Goal: Transaction & Acquisition: Book appointment/travel/reservation

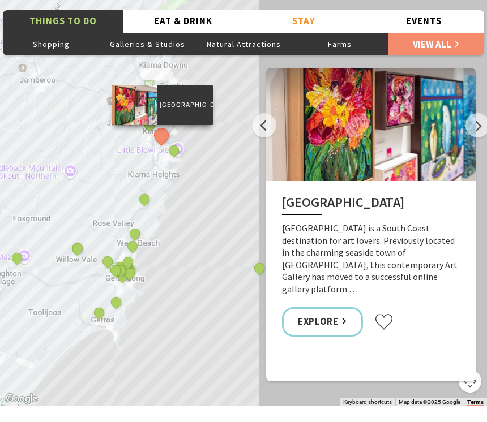
scroll to position [1958, 0]
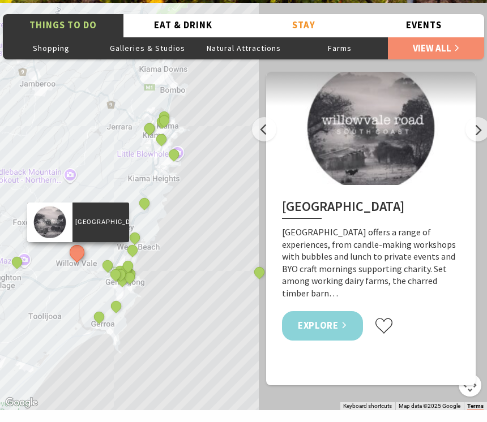
click at [289, 326] on link "Explore" at bounding box center [322, 326] width 81 height 30
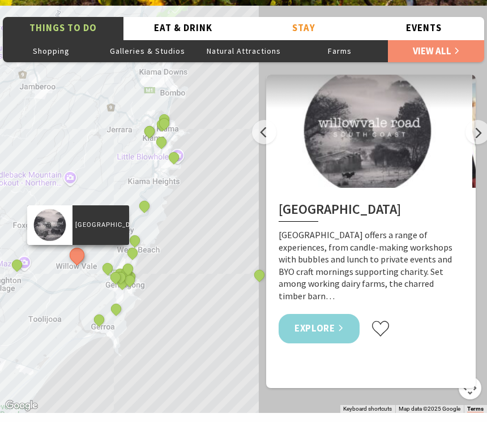
scroll to position [1955, 0]
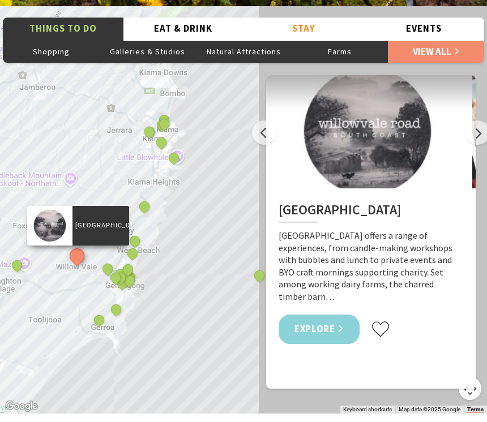
click at [396, 343] on div "Willowvale Road Willowvale Road offers a range of experiences, from candle-maki…" at bounding box center [368, 275] width 210 height 172
click at [388, 344] on div "Willowvale Road Willowvale Road offers a range of experiences, from candle-maki…" at bounding box center [368, 275] width 210 height 172
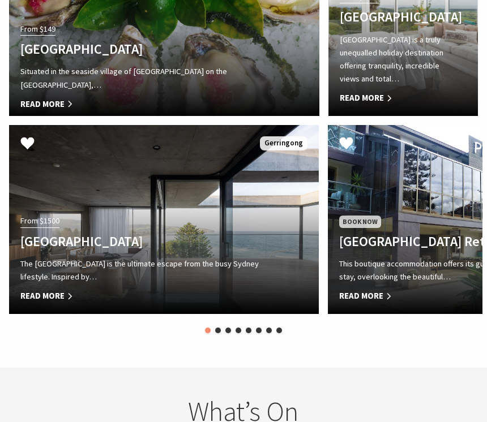
scroll to position [2524, 0]
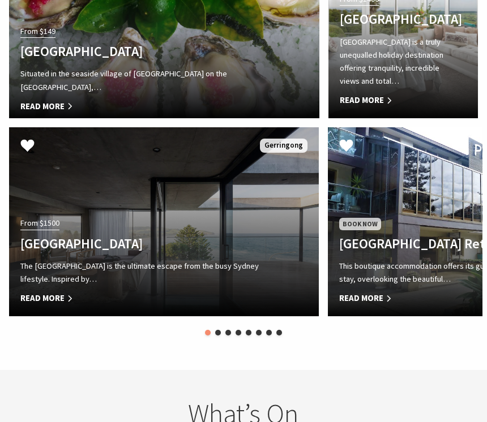
click at [76, 292] on span "Read More" at bounding box center [140, 299] width 241 height 14
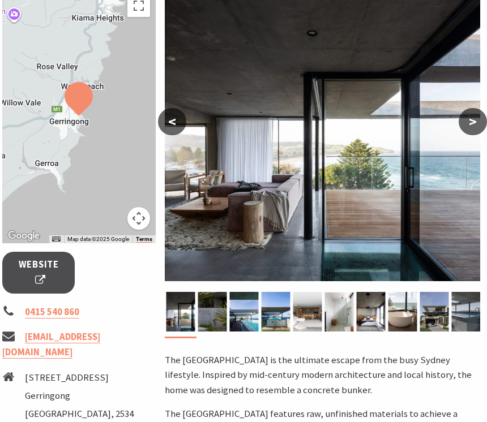
scroll to position [206, 2]
click at [180, 317] on img at bounding box center [180, 312] width 29 height 40
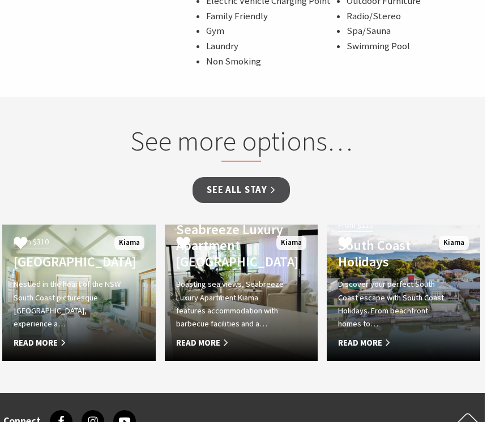
scroll to position [829, 2]
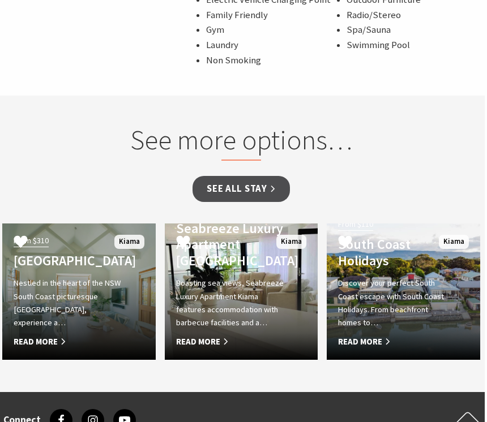
click at [95, 262] on div "From $310 Bellevue Boutique Hotel Kiama Nestled in the heart of the NSW South C…" at bounding box center [67, 291] width 130 height 116
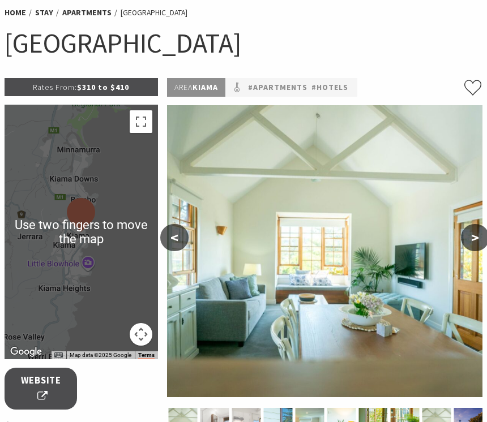
scroll to position [94, 0]
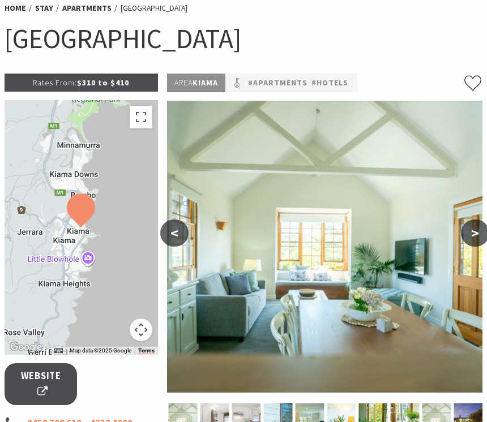
click at [215, 312] on img at bounding box center [325, 247] width 316 height 292
click at [174, 248] on img at bounding box center [325, 247] width 316 height 292
click at [180, 233] on button "<" at bounding box center [174, 233] width 28 height 27
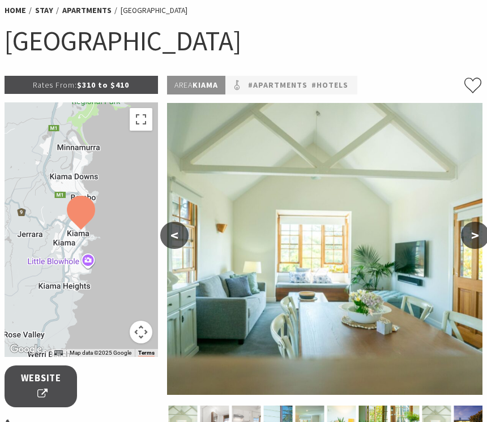
scroll to position [91, 0]
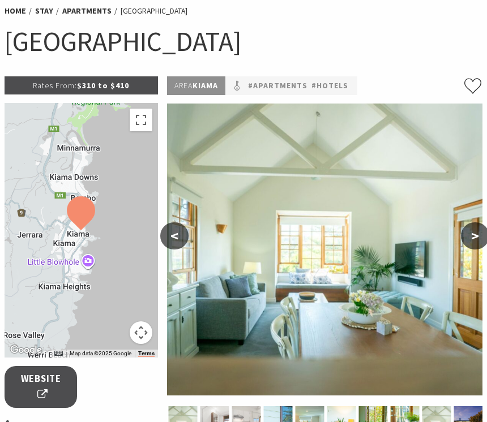
click at [173, 236] on button "<" at bounding box center [174, 236] width 28 height 27
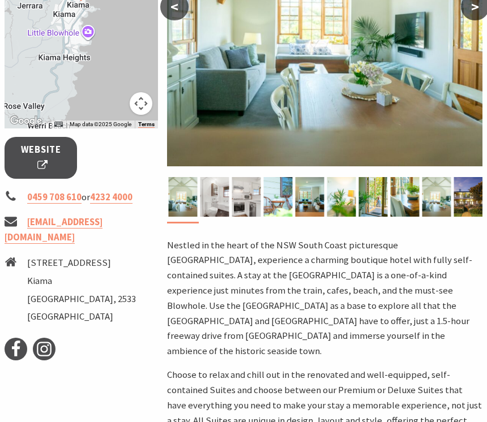
scroll to position [321, 0]
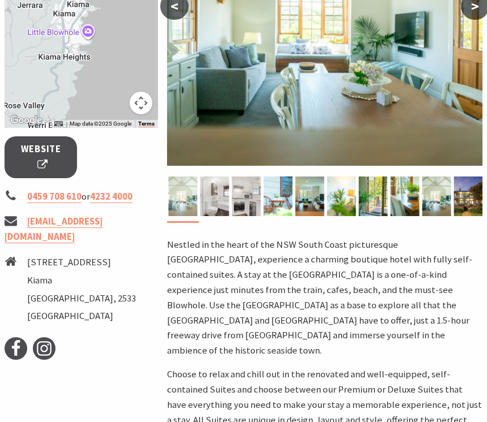
click at [181, 199] on img at bounding box center [182, 197] width 29 height 40
click at [185, 195] on img at bounding box center [182, 197] width 29 height 40
click at [219, 195] on img at bounding box center [214, 197] width 29 height 40
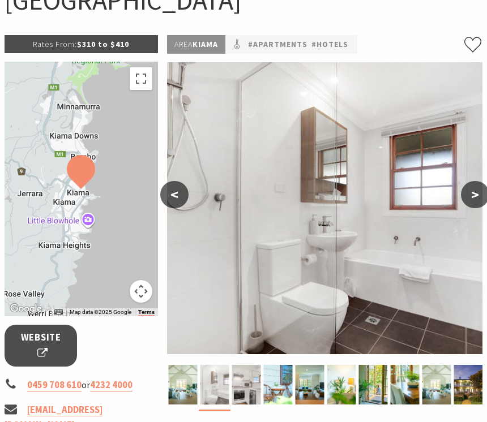
scroll to position [133, 0]
click at [221, 396] on img at bounding box center [214, 385] width 29 height 40
click at [179, 379] on img at bounding box center [182, 385] width 29 height 40
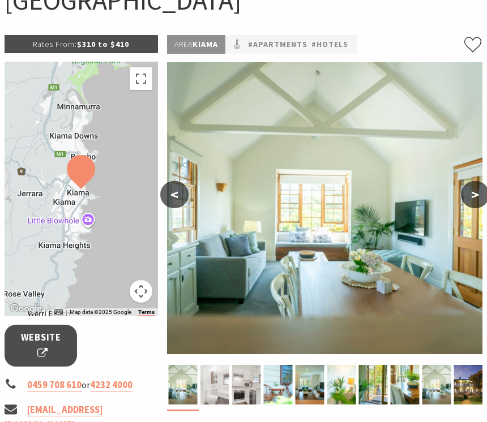
click at [201, 383] on img at bounding box center [214, 385] width 29 height 40
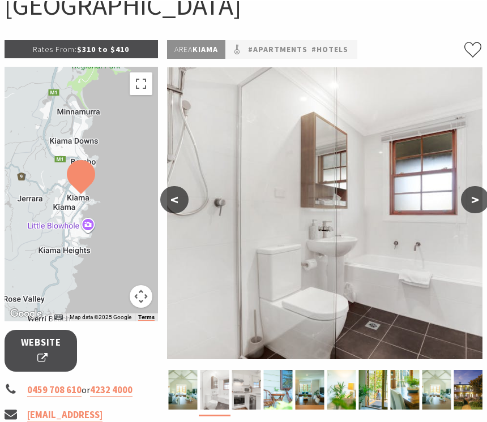
scroll to position [127, 0]
click at [281, 386] on img at bounding box center [277, 390] width 29 height 40
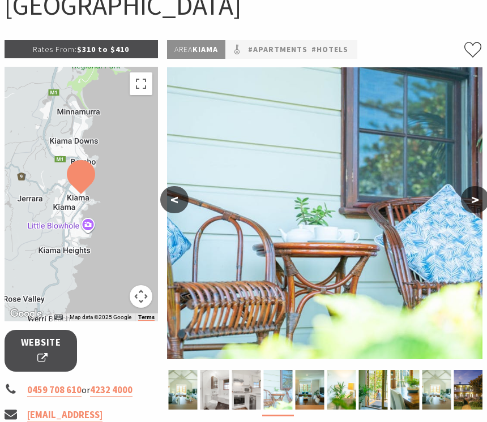
click at [279, 391] on img at bounding box center [277, 390] width 29 height 40
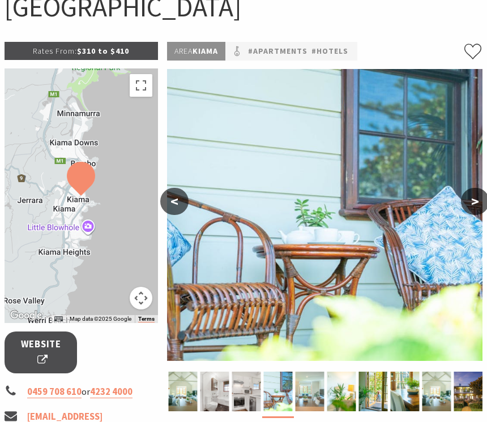
click at [306, 387] on img at bounding box center [309, 392] width 29 height 40
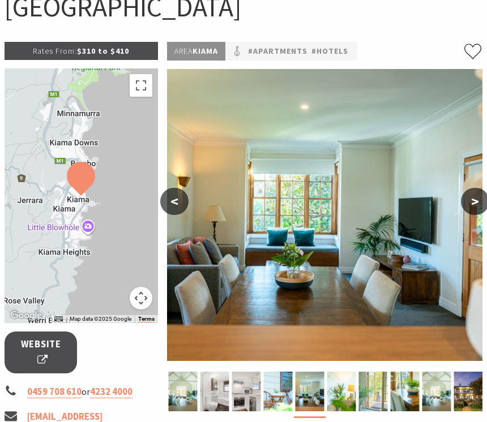
click at [375, 403] on img at bounding box center [372, 392] width 29 height 40
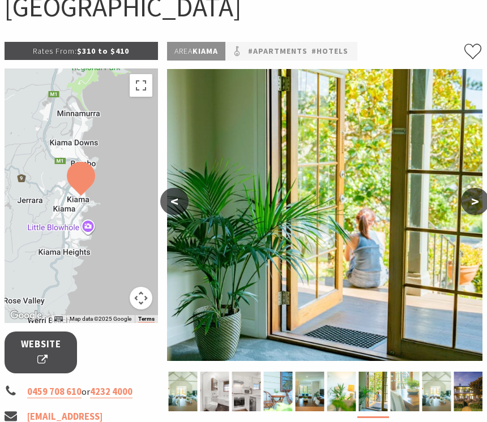
click at [396, 390] on img at bounding box center [404, 392] width 29 height 40
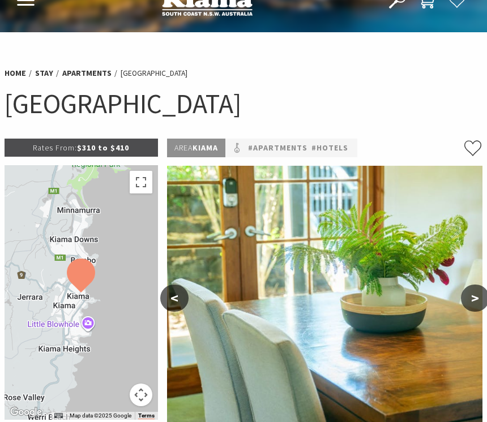
scroll to position [29, 0]
click at [177, 292] on button "<" at bounding box center [174, 298] width 28 height 27
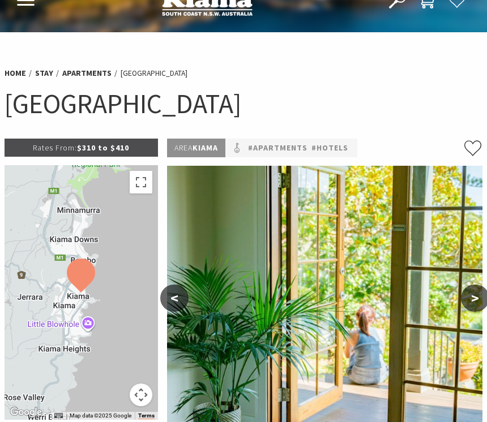
click at [173, 295] on button "<" at bounding box center [174, 298] width 28 height 27
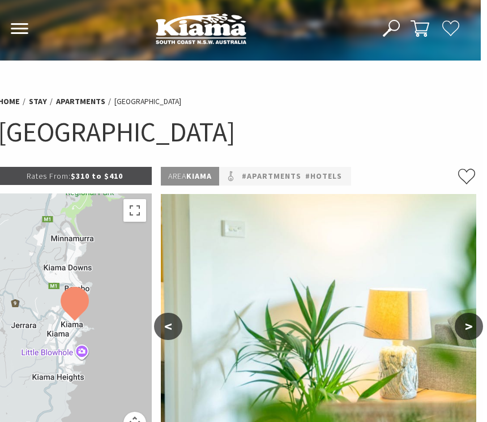
scroll to position [0, 2]
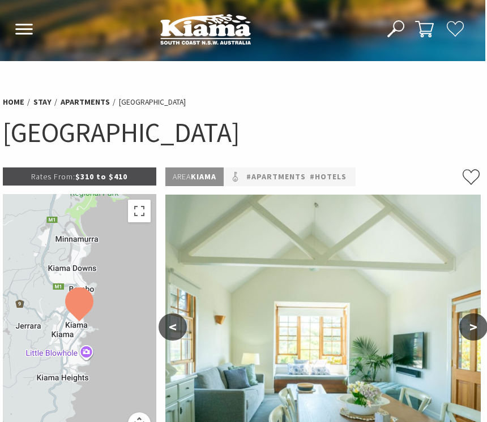
scroll to position [0, 1]
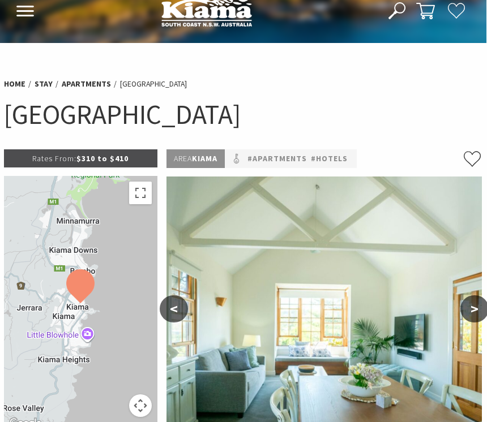
scroll to position [18, 0]
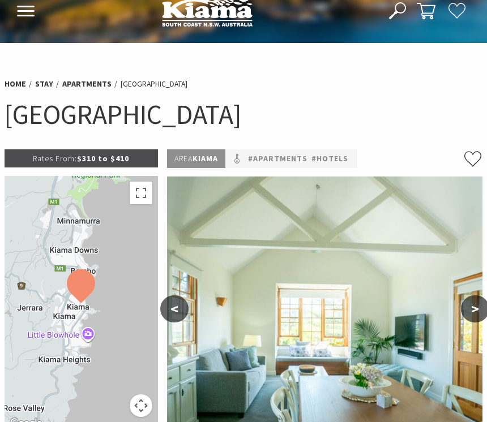
click at [179, 310] on button "<" at bounding box center [174, 309] width 28 height 27
click at [173, 312] on button "<" at bounding box center [174, 309] width 28 height 27
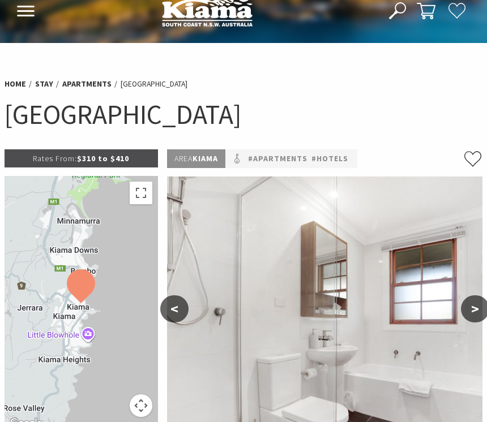
click at [185, 371] on img at bounding box center [325, 323] width 316 height 292
